Goal: Task Accomplishment & Management: Manage account settings

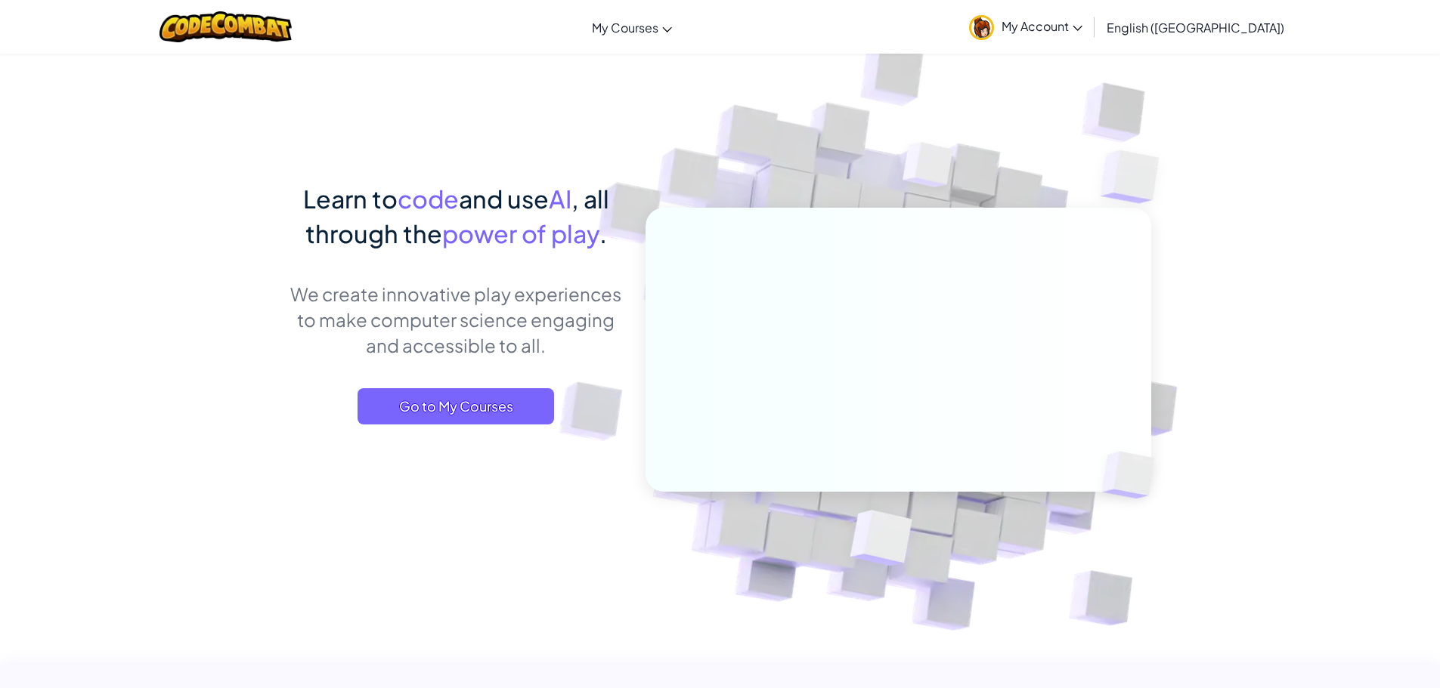
click at [1090, 37] on link "My Account" at bounding box center [1025, 27] width 128 height 48
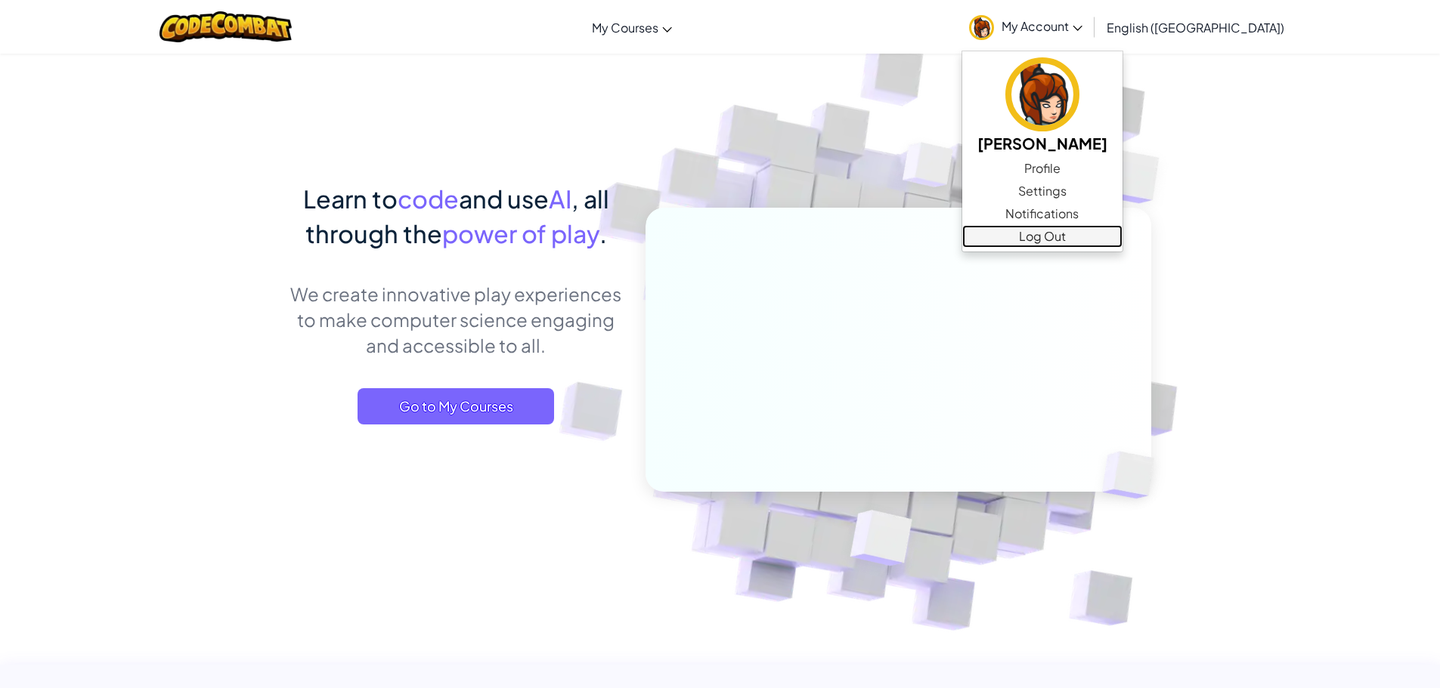
click at [1122, 227] on link "Log Out" at bounding box center [1042, 236] width 160 height 23
